Goal: Find specific page/section: Find specific page/section

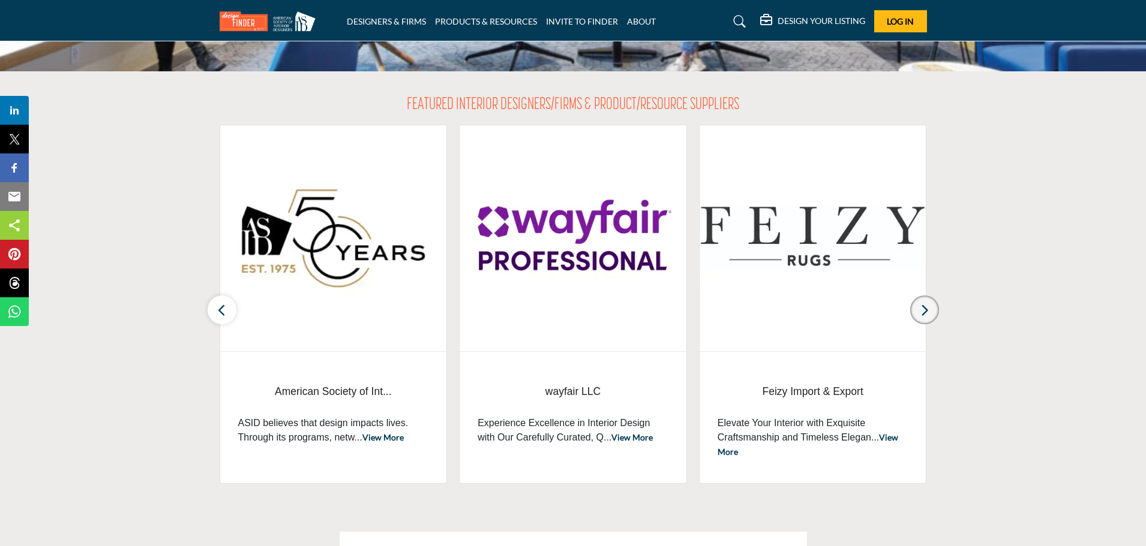
click at [936, 312] on button "button" at bounding box center [924, 310] width 29 height 29
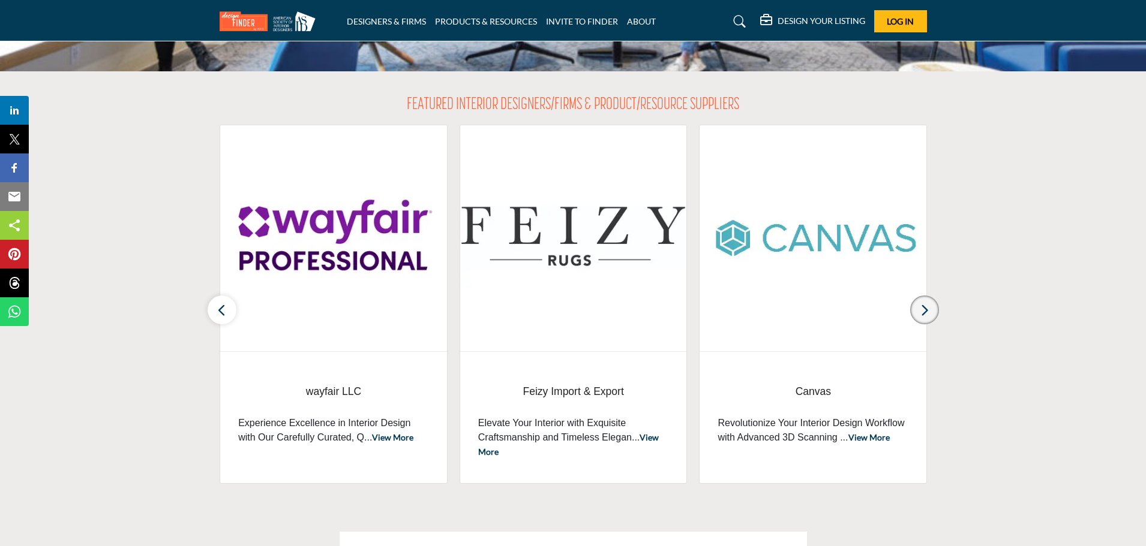
click at [936, 312] on button "button" at bounding box center [924, 310] width 29 height 29
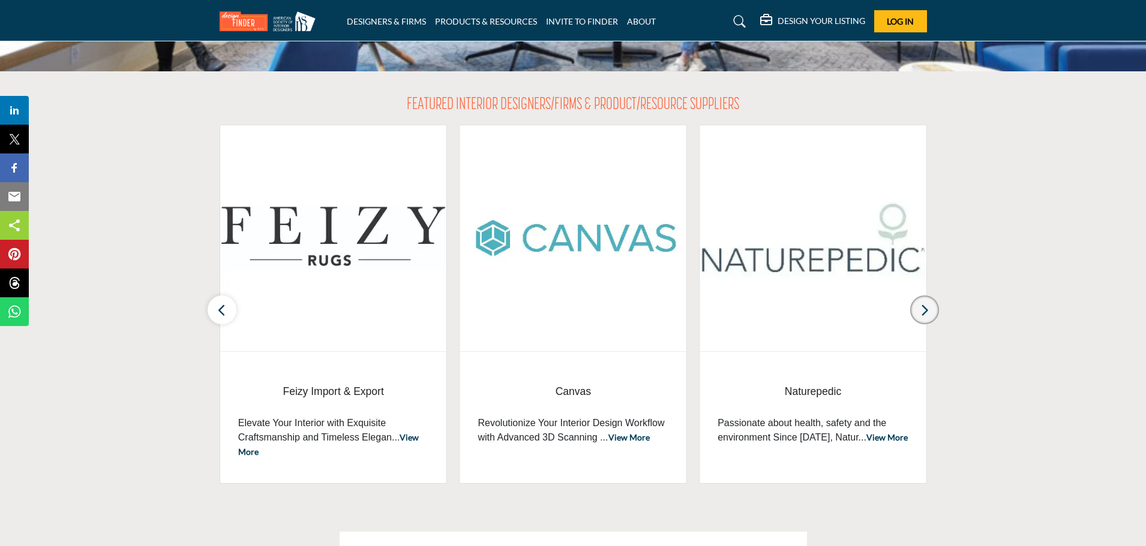
click at [936, 312] on button "button" at bounding box center [924, 310] width 29 height 29
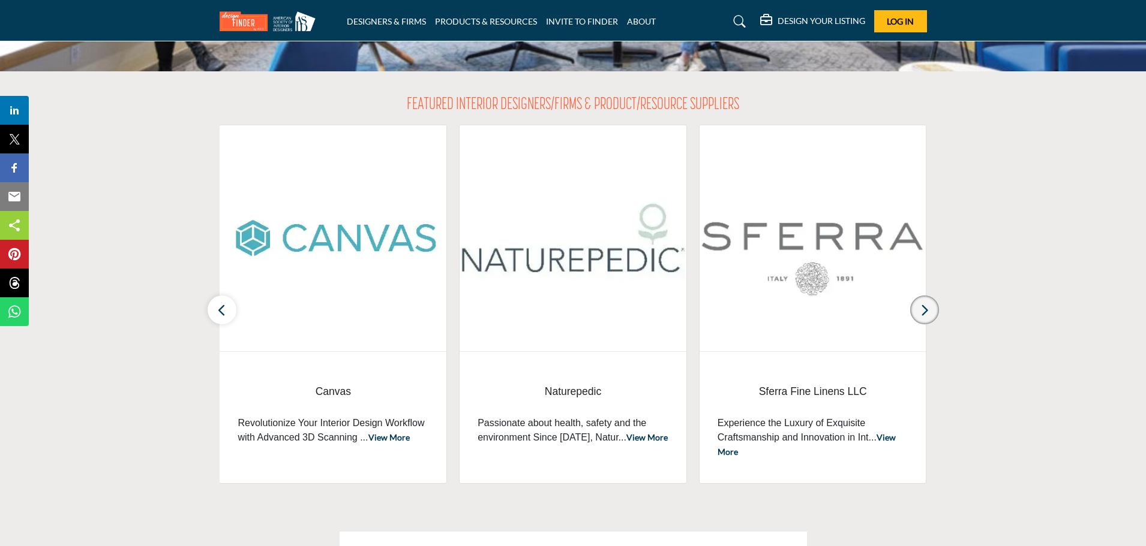
click at [936, 312] on button "button" at bounding box center [924, 310] width 29 height 29
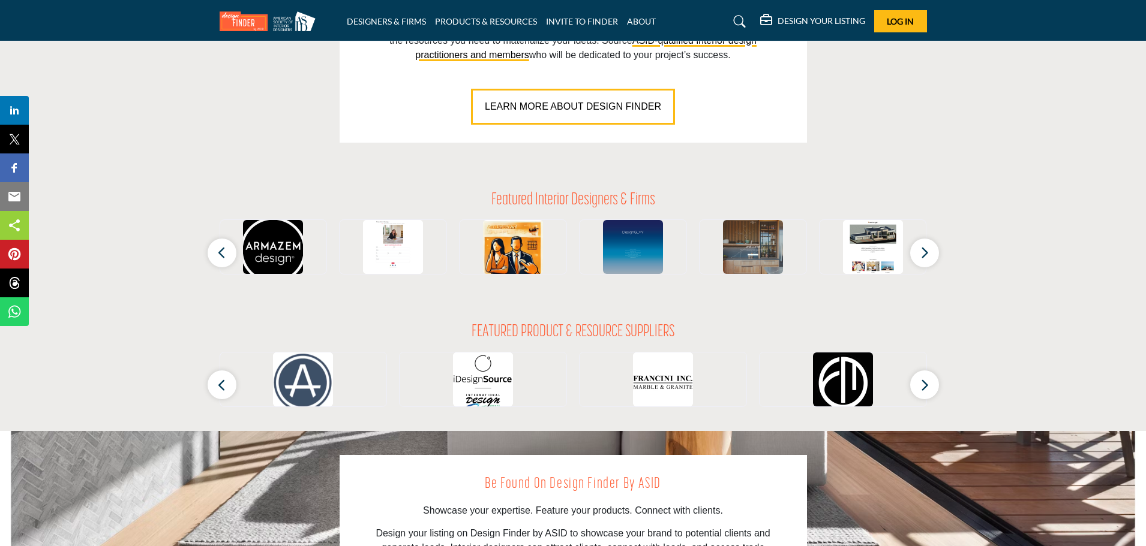
scroll to position [1030, 0]
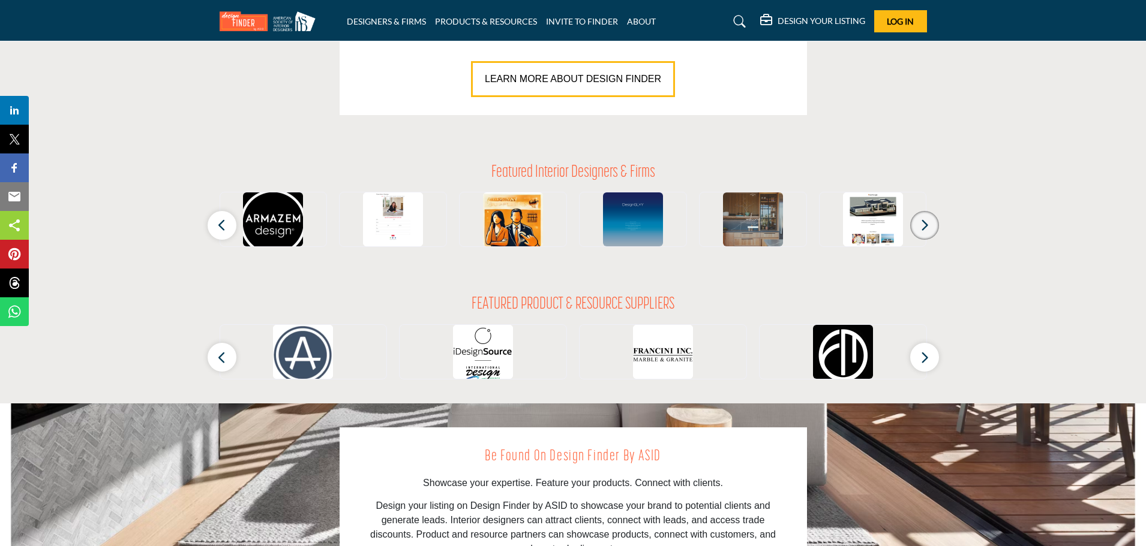
click at [928, 228] on icon "button" at bounding box center [925, 225] width 10 height 15
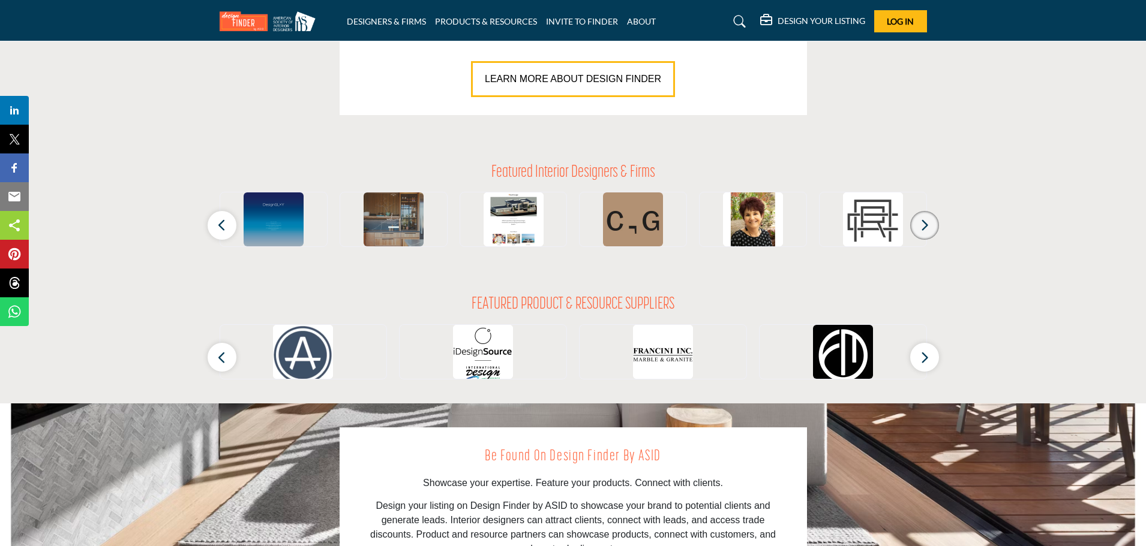
click at [928, 228] on icon "button" at bounding box center [925, 225] width 10 height 15
click at [918, 356] on button "button" at bounding box center [924, 357] width 29 height 29
click at [922, 363] on icon "button" at bounding box center [925, 357] width 10 height 15
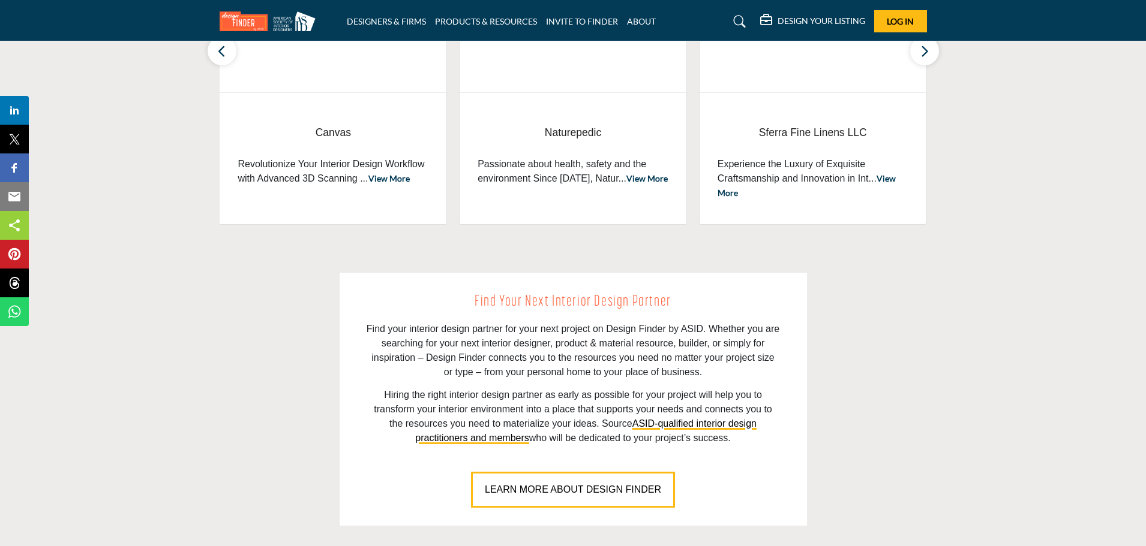
scroll to position [0, 0]
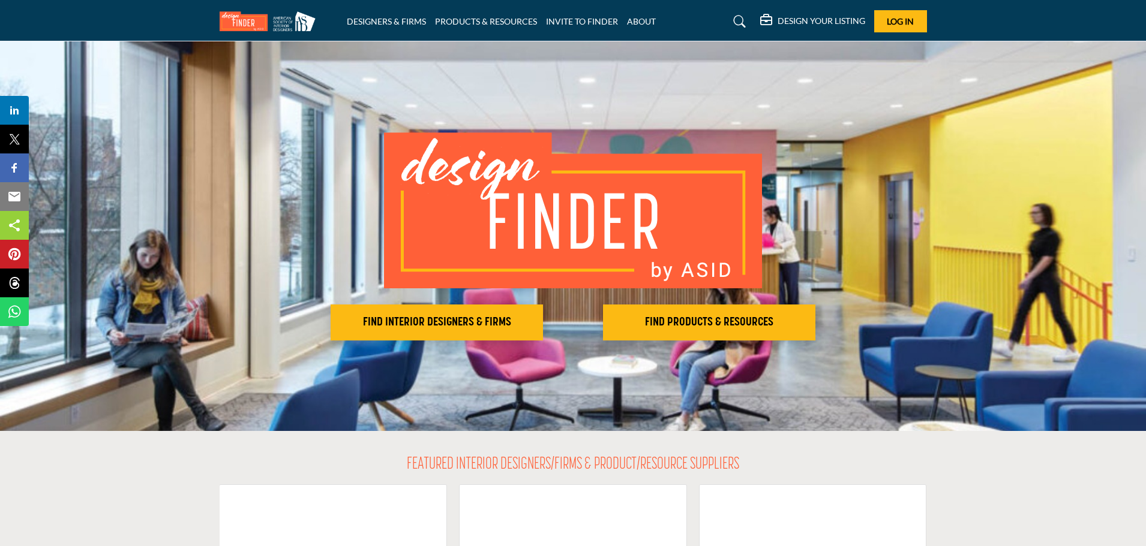
drag, startPoint x: 1029, startPoint y: 267, endPoint x: 795, endPoint y: 97, distance: 288.9
click at [401, 19] on link "DESIGNERS & FIRMS" at bounding box center [386, 21] width 79 height 10
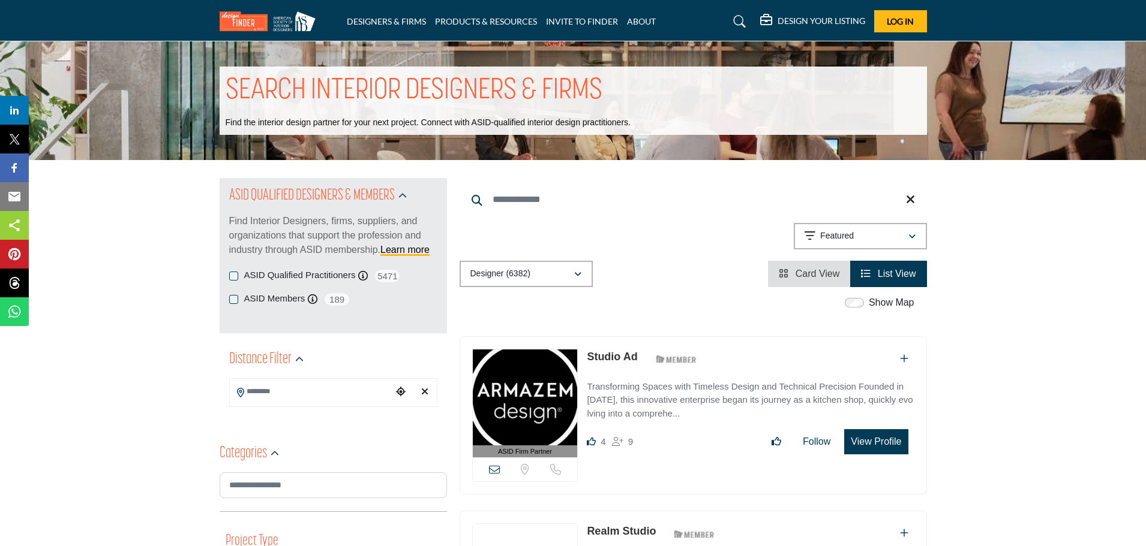
drag, startPoint x: 1055, startPoint y: 323, endPoint x: 773, endPoint y: -73, distance: 485.9
